Goal: Information Seeking & Learning: Learn about a topic

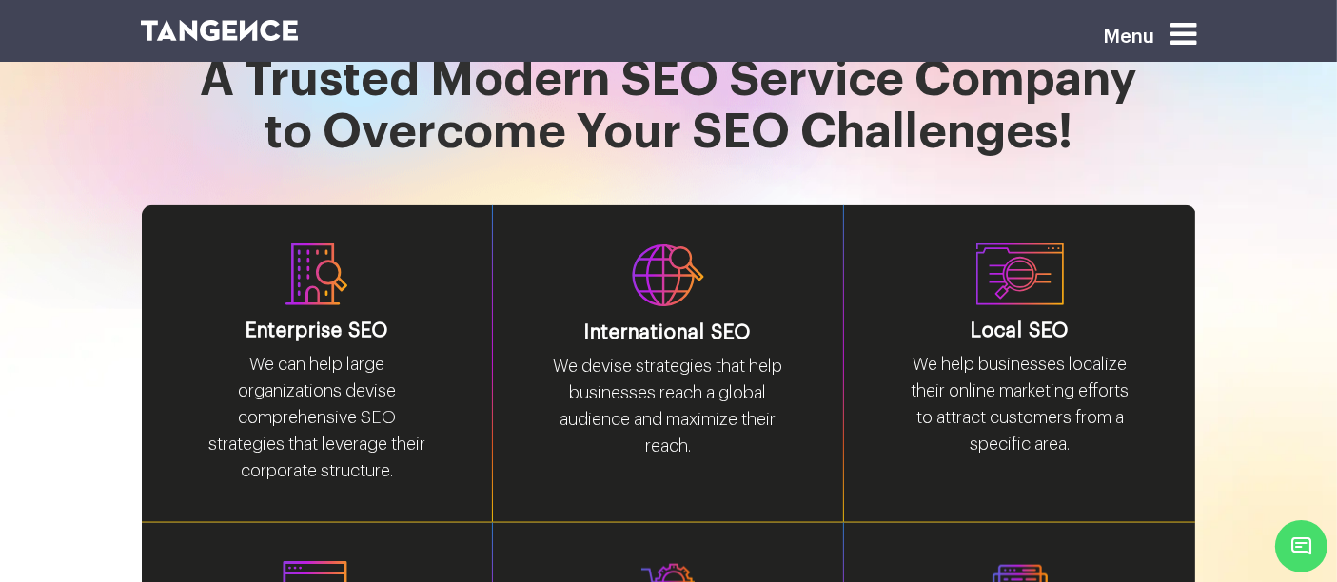
scroll to position [2168, 0]
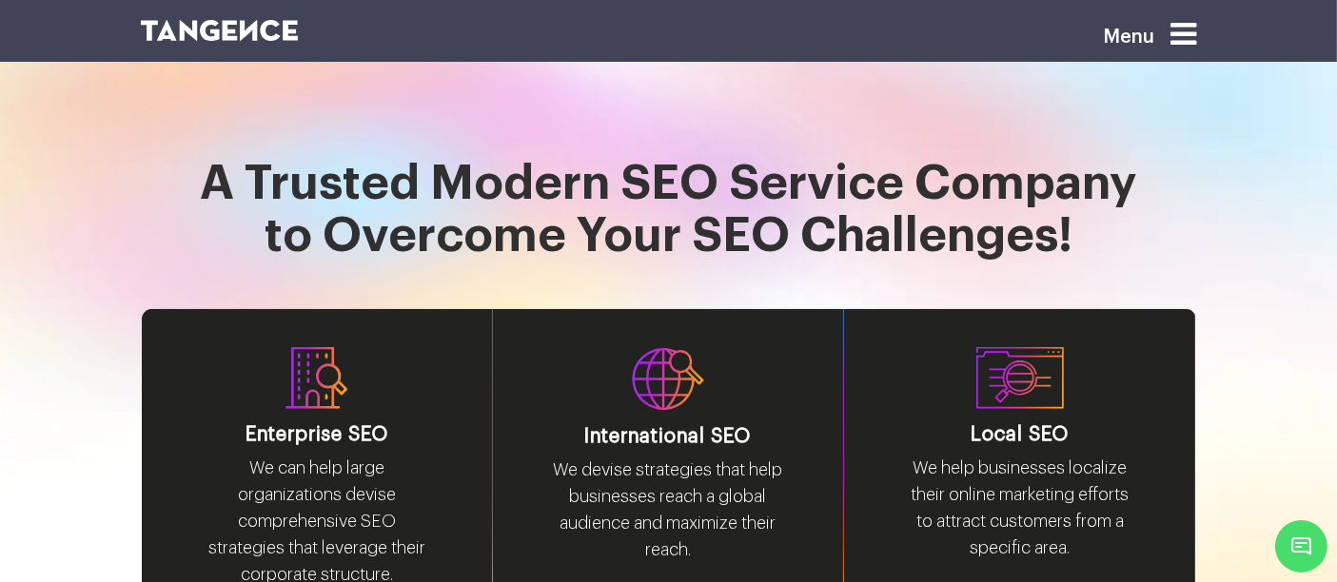
click at [1197, 38] on icon at bounding box center [1184, 34] width 26 height 30
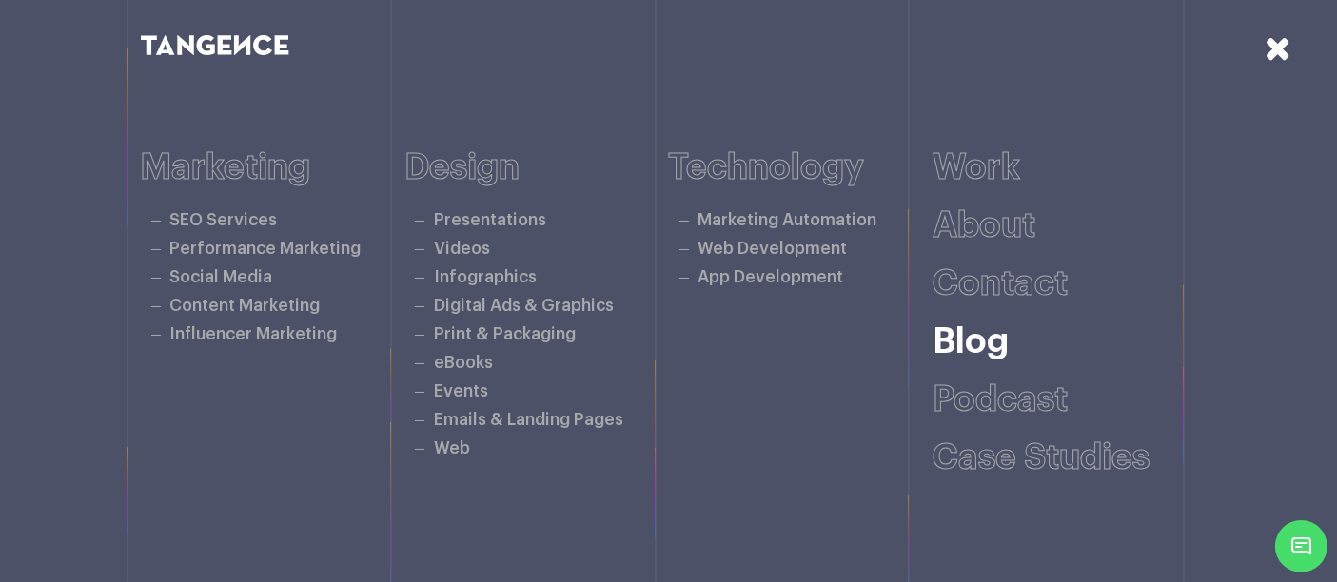
click at [965, 344] on link "Blog" at bounding box center [971, 341] width 76 height 35
click at [1286, 45] on icon at bounding box center [1278, 47] width 27 height 33
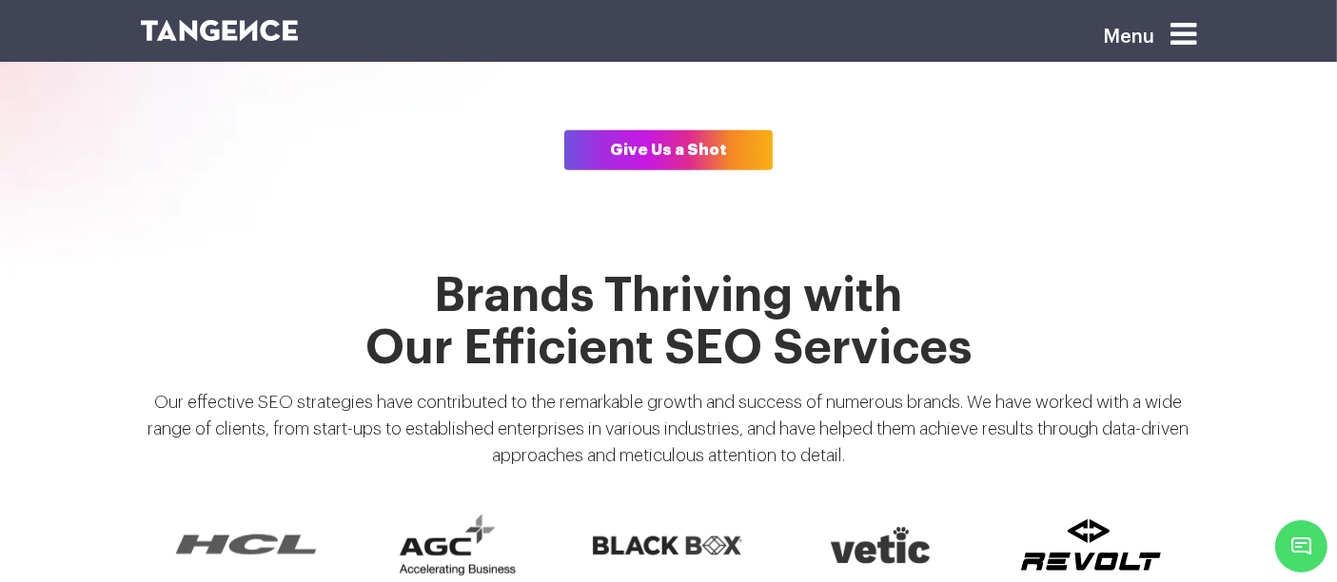
scroll to position [1316, 0]
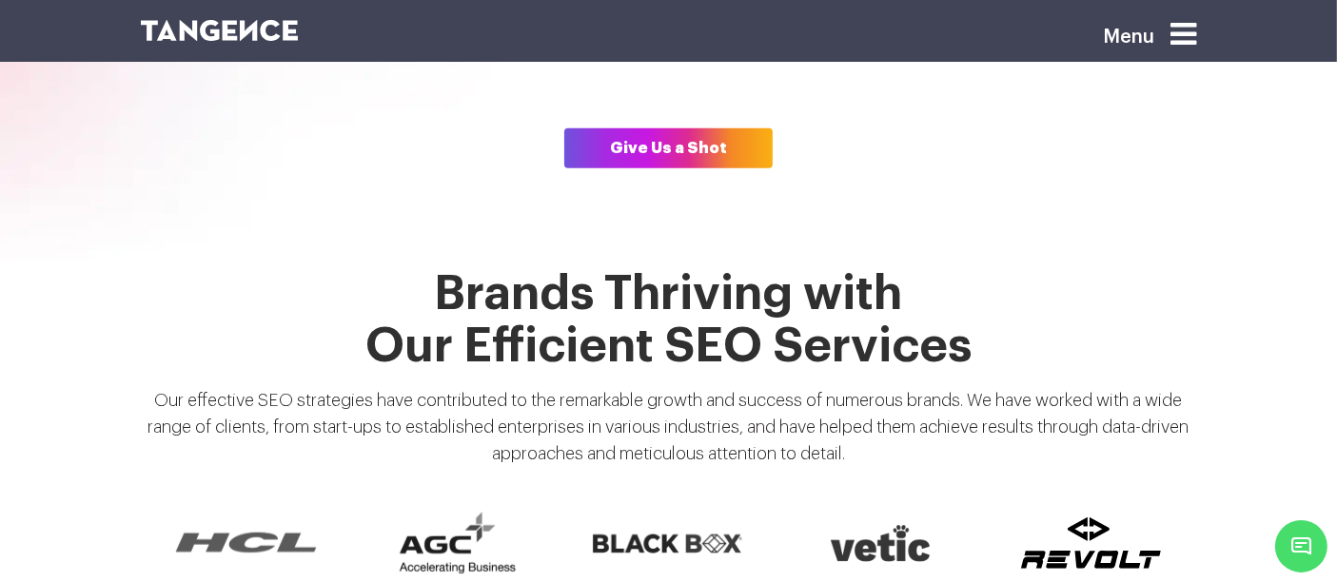
drag, startPoint x: 429, startPoint y: 260, endPoint x: 1011, endPoint y: 343, distance: 587.3
click at [1011, 343] on h1 "Brands Thriving with Our Efficient SEO Services" at bounding box center [669, 320] width 1056 height 105
click at [1054, 270] on h1 "Brands Thriving with Our Efficient SEO Services" at bounding box center [669, 320] width 1056 height 105
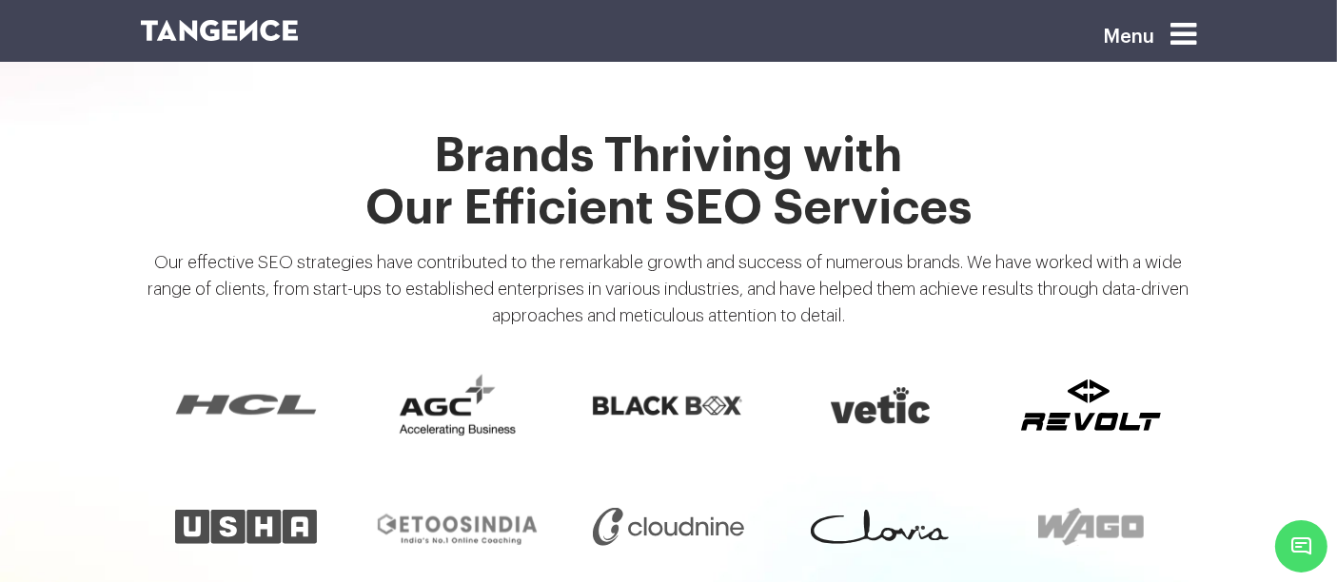
scroll to position [1335, 0]
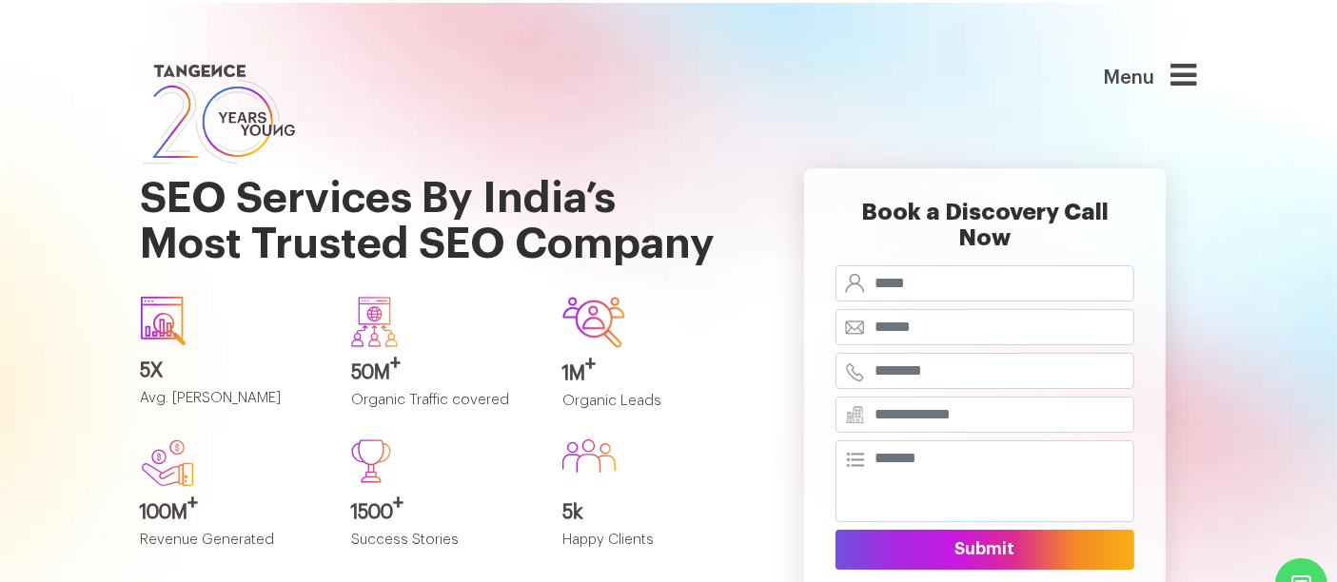
scroll to position [38, 0]
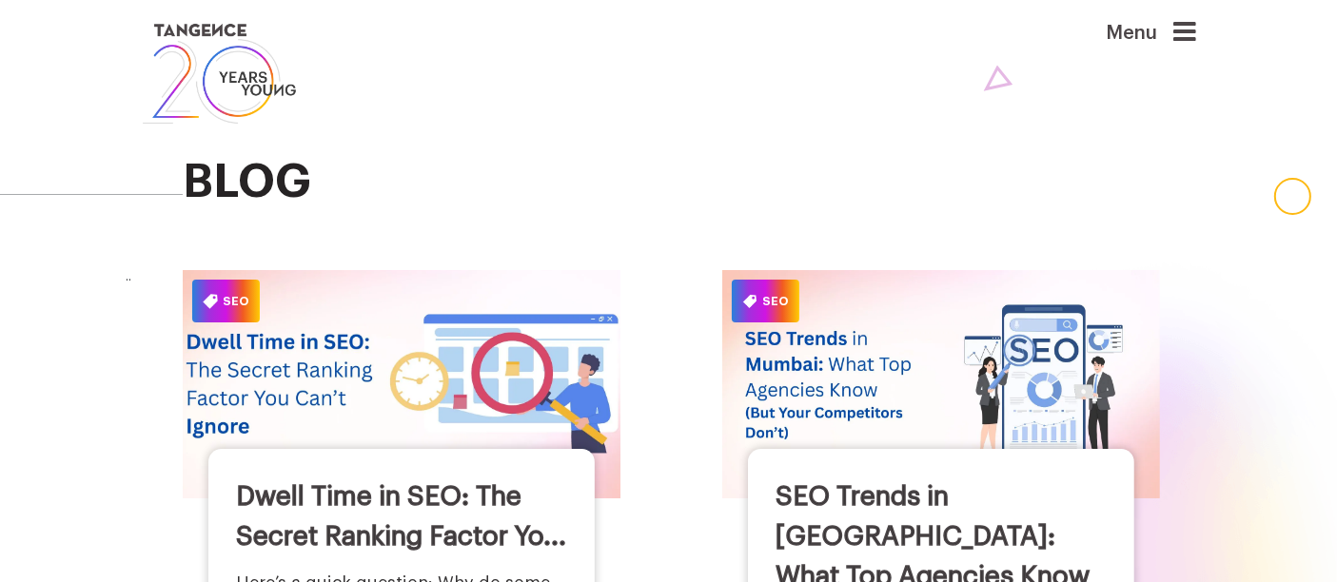
click at [397, 490] on link "Dwell Time in SEO: The Secret Ranking Factor Yo..." at bounding box center [401, 516] width 330 height 67
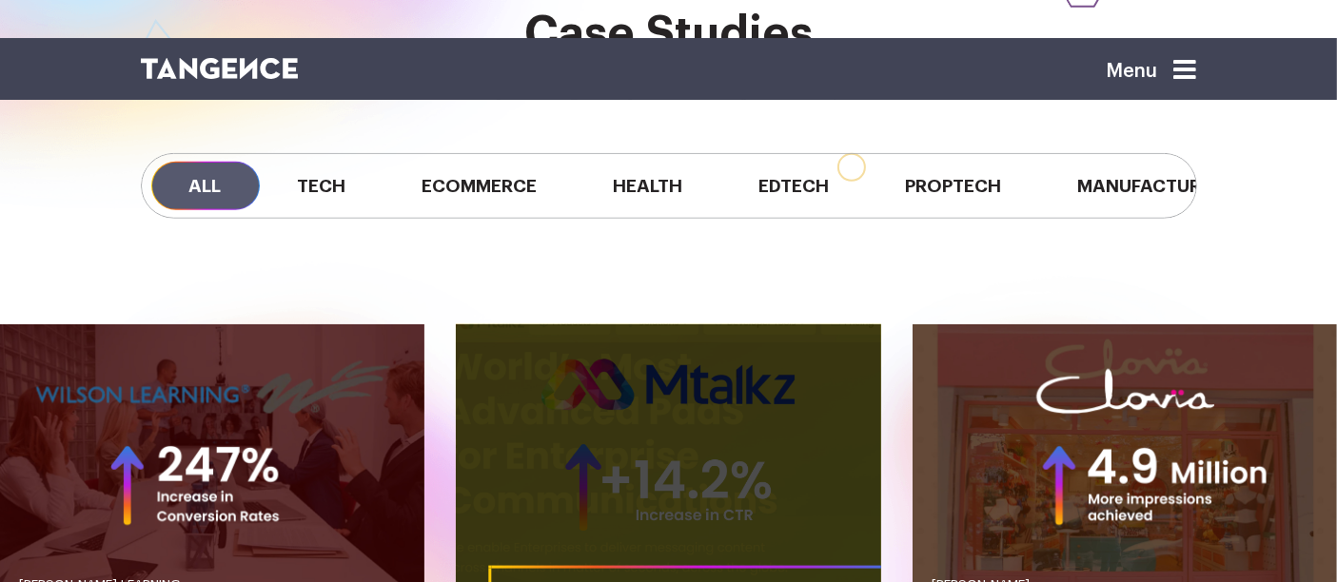
scroll to position [1505, 0]
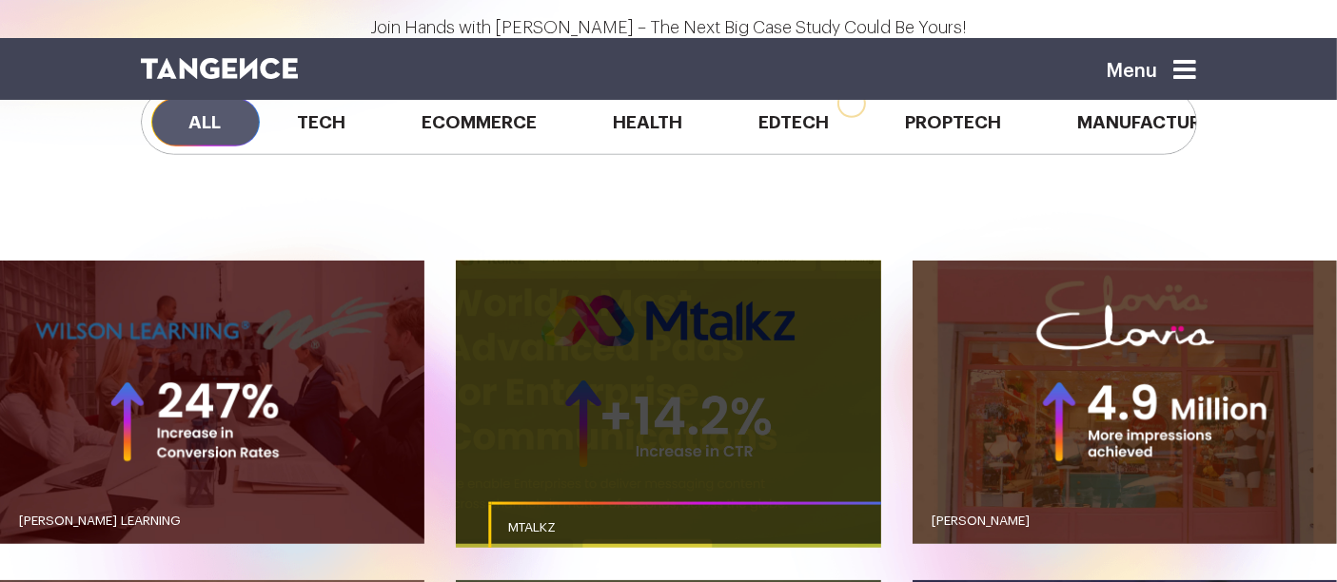
drag, startPoint x: 0, startPoint y: 0, endPoint x: 486, endPoint y: 275, distance: 558.6
click at [486, 275] on link "button" at bounding box center [668, 403] width 424 height 284
